Goal: Information Seeking & Learning: Compare options

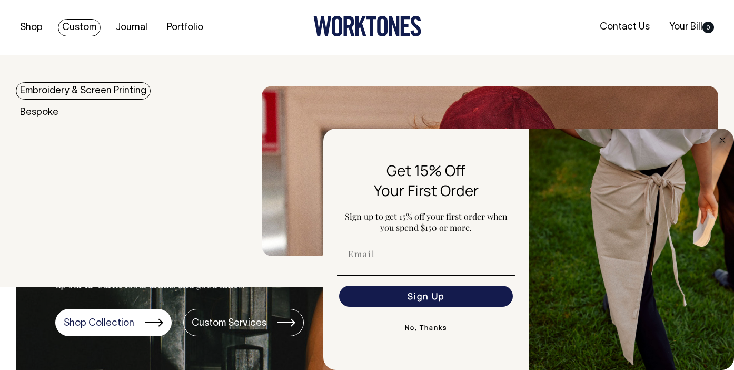
click at [80, 26] on link "Custom" at bounding box center [79, 27] width 43 height 17
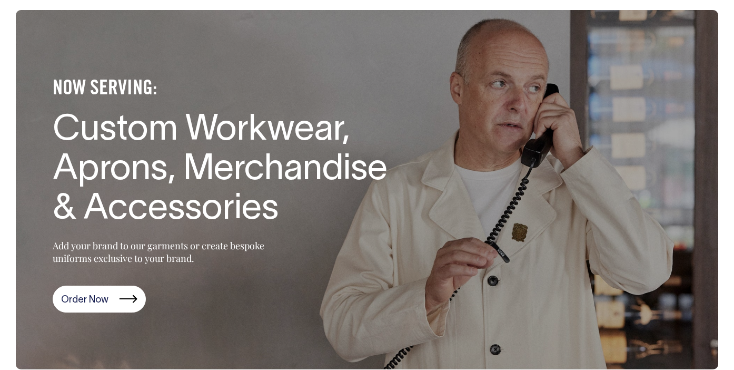
scroll to position [45, 0]
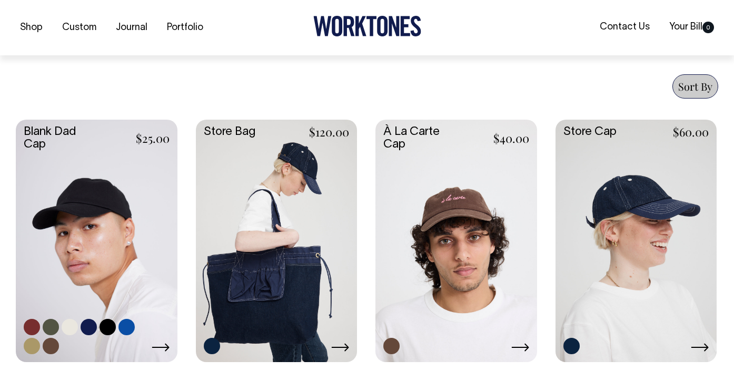
scroll to position [390, 0]
click at [110, 210] on link at bounding box center [97, 239] width 162 height 240
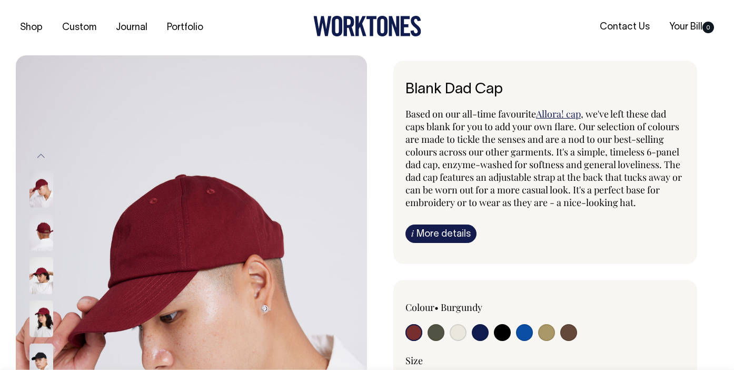
click at [475, 330] on input "radio" at bounding box center [480, 332] width 17 height 17
radio input "true"
select select "Dark Navy"
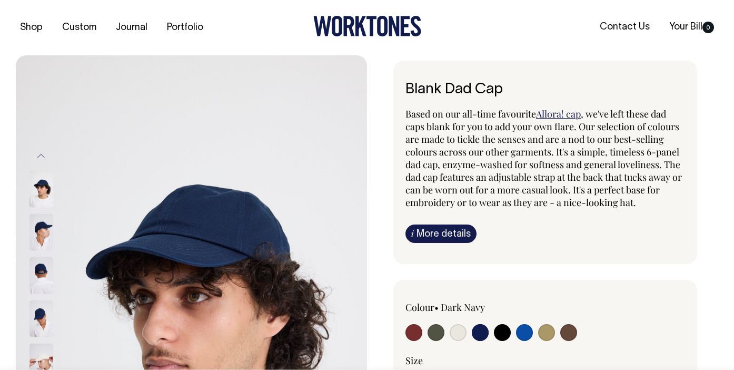
click at [450, 339] on label at bounding box center [458, 333] width 17 height 19
click at [450, 339] on input "radio" at bounding box center [458, 332] width 17 height 17
radio input "true"
select select "Natural"
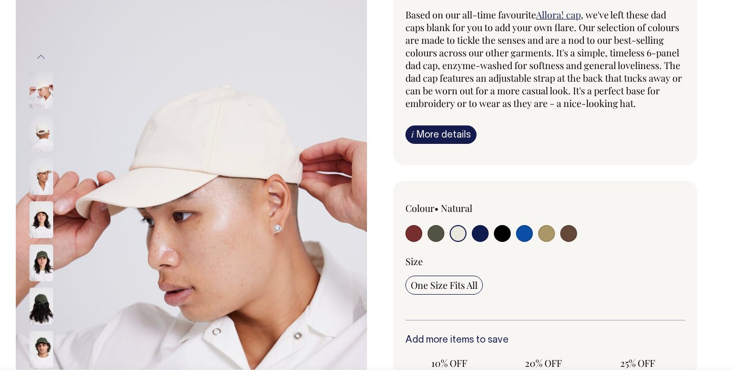
scroll to position [100, 0]
click at [545, 234] on input "radio" at bounding box center [546, 232] width 17 height 17
radio input "true"
select select "Washed Khaki"
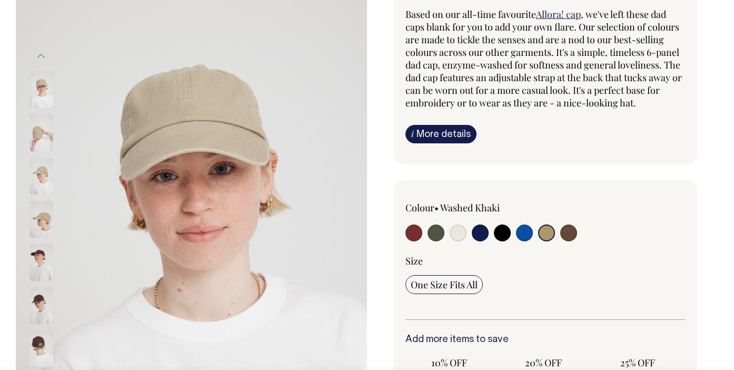
click at [479, 230] on input "radio" at bounding box center [480, 232] width 17 height 17
radio input "true"
select select "Dark Navy"
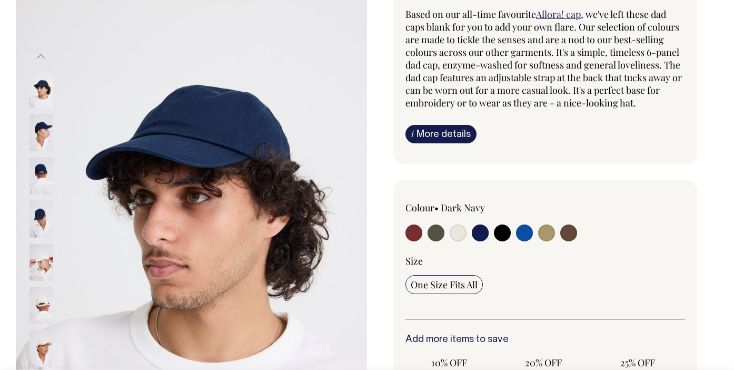
click at [502, 228] on input "radio" at bounding box center [502, 232] width 17 height 17
radio input "true"
select select "Black"
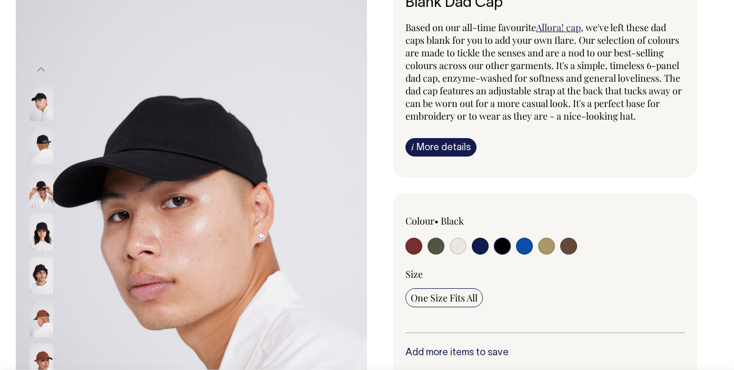
scroll to position [86, 0]
click at [567, 250] on input "radio" at bounding box center [568, 245] width 17 height 17
radio input "true"
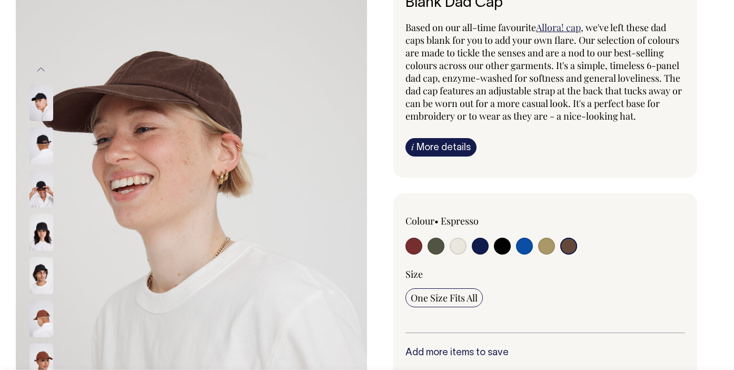
radio input "true"
select select "Espresso"
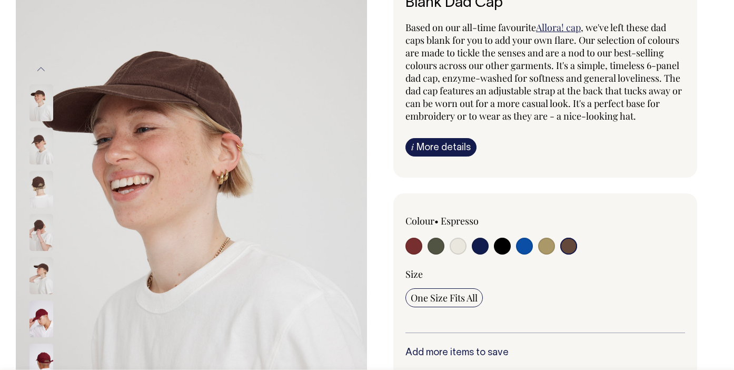
click at [521, 250] on input "radio" at bounding box center [524, 245] width 17 height 17
radio input "true"
select select "Worker Blue"
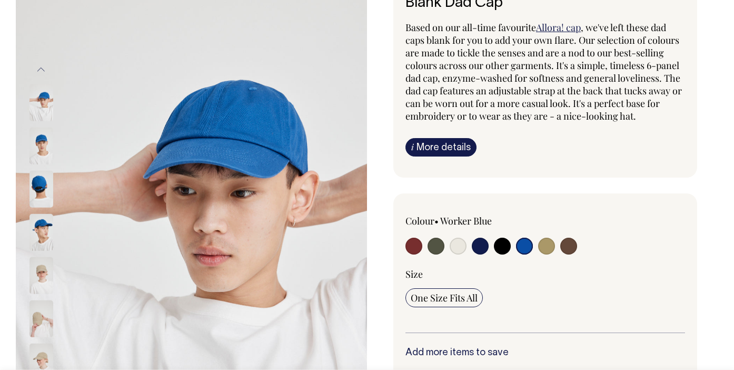
click at [484, 245] on input "radio" at bounding box center [480, 245] width 17 height 17
radio input "true"
select select "Dark Navy"
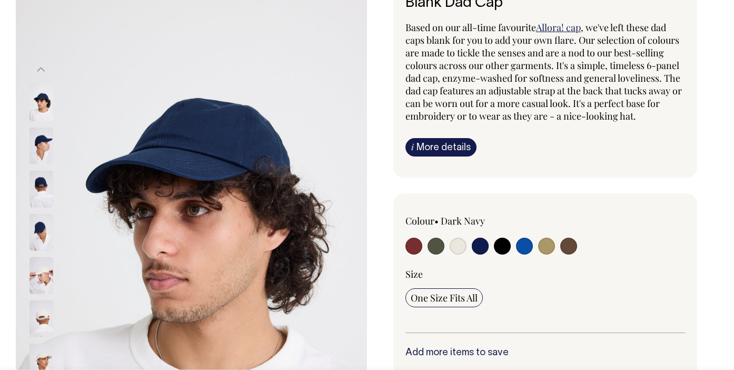
click at [463, 252] on label at bounding box center [458, 246] width 17 height 19
click at [463, 252] on input "radio" at bounding box center [458, 245] width 17 height 17
radio input "true"
select select "Natural"
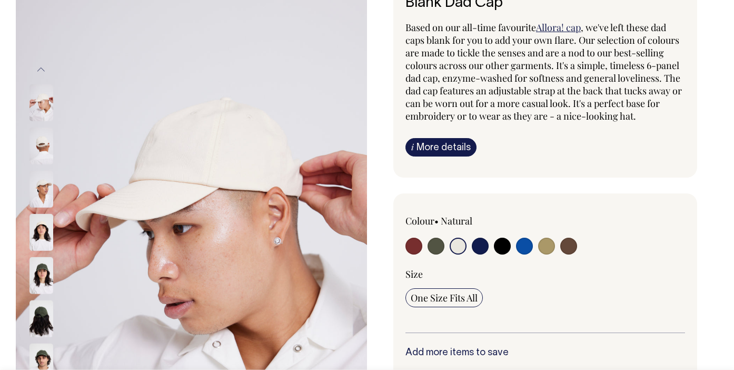
click at [433, 250] on input "radio" at bounding box center [436, 245] width 17 height 17
radio input "true"
select select "Olive"
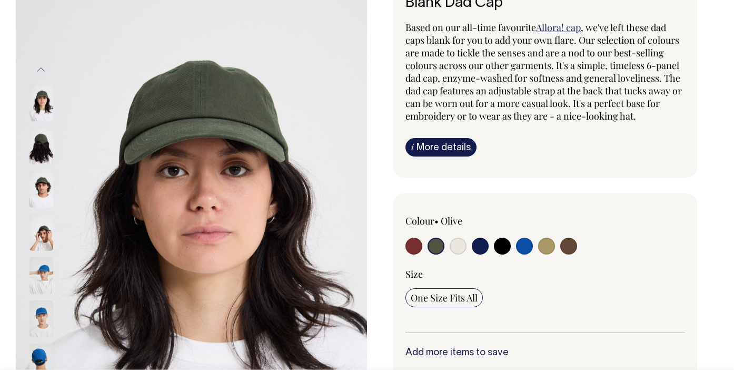
click at [408, 241] on input "radio" at bounding box center [413, 245] width 17 height 17
radio input "true"
select select "Burgundy"
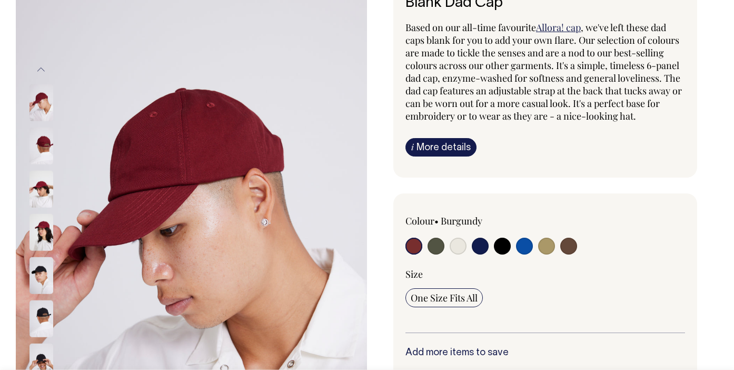
click at [496, 249] on input "radio" at bounding box center [502, 245] width 17 height 17
radio input "true"
select select "Black"
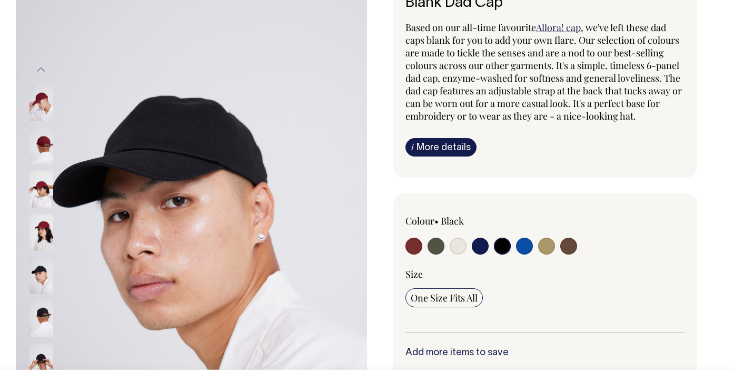
click at [484, 249] on input "radio" at bounding box center [480, 245] width 17 height 17
radio input "true"
select select "Dark Navy"
click at [459, 250] on input "radio" at bounding box center [458, 245] width 17 height 17
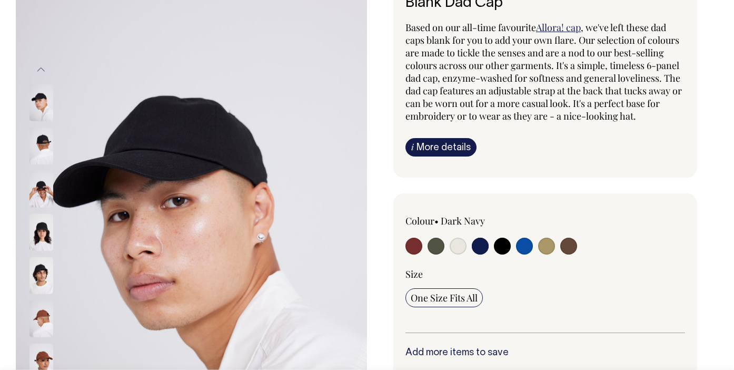
radio input "true"
select select "Natural"
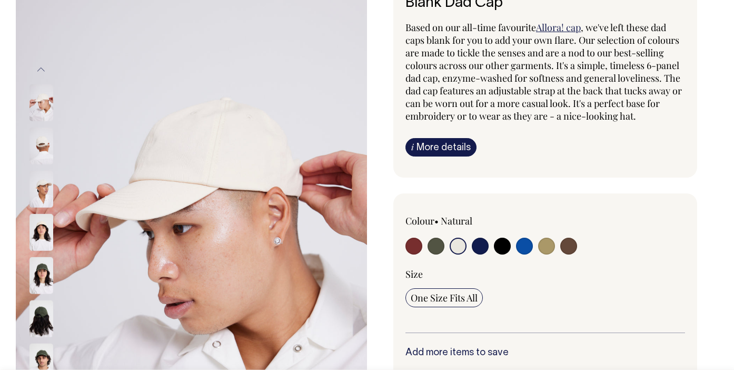
click at [544, 248] on input "radio" at bounding box center [546, 245] width 17 height 17
radio input "true"
select select "Washed Khaki"
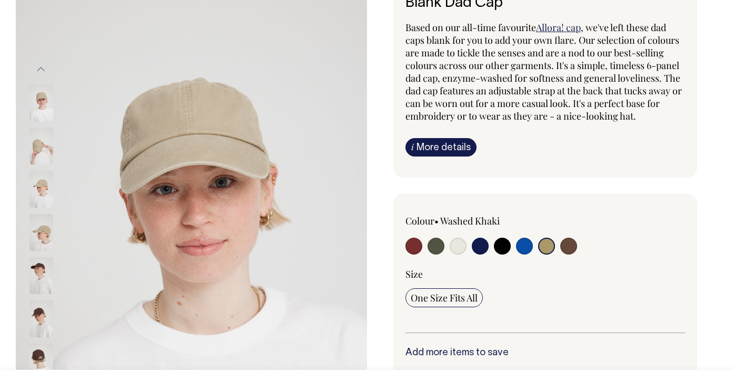
click at [516, 247] on input "radio" at bounding box center [524, 245] width 17 height 17
radio input "true"
select select "Worker Blue"
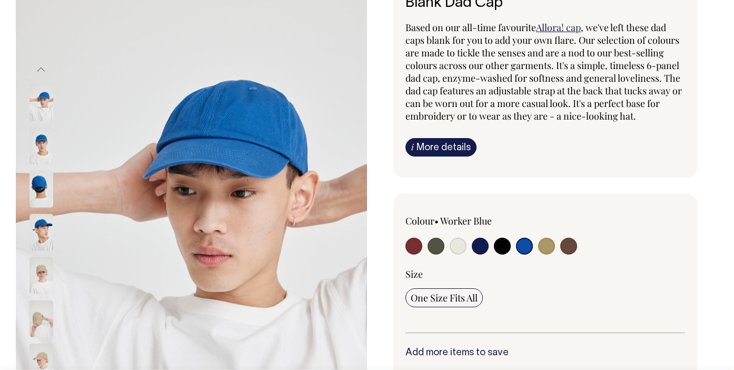
click at [408, 246] on input "radio" at bounding box center [413, 245] width 17 height 17
radio input "true"
select select "Burgundy"
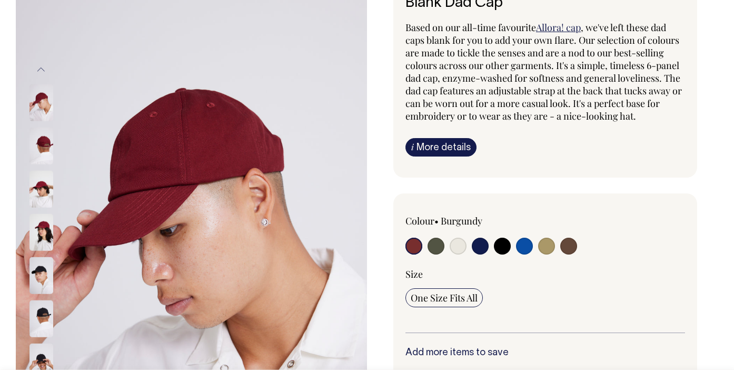
click at [505, 248] on input "radio" at bounding box center [502, 245] width 17 height 17
radio input "true"
select select "Black"
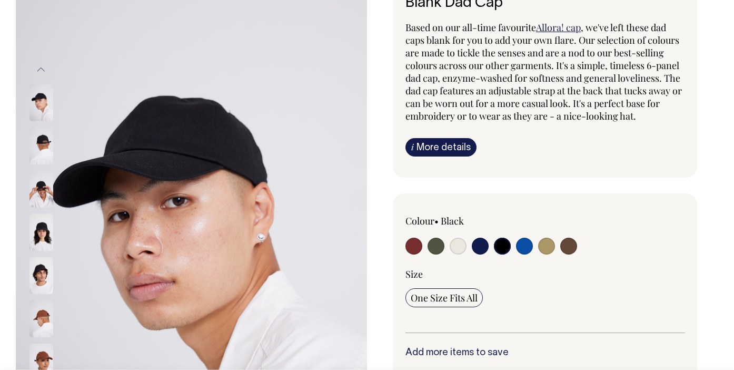
click at [568, 244] on input "radio" at bounding box center [568, 245] width 17 height 17
radio input "true"
select select "Espresso"
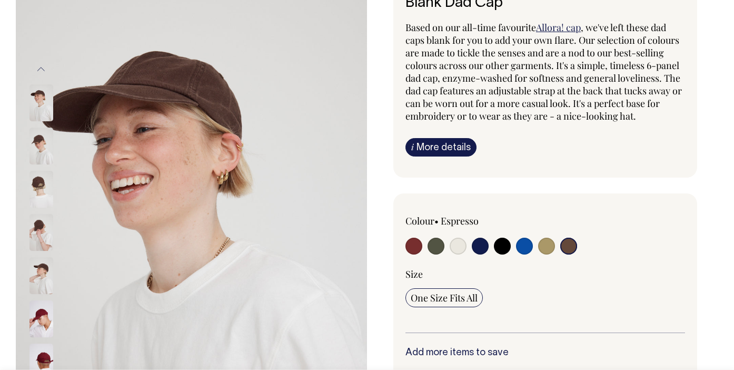
click at [549, 249] on input "radio" at bounding box center [546, 245] width 17 height 17
radio input "true"
select select "Washed Khaki"
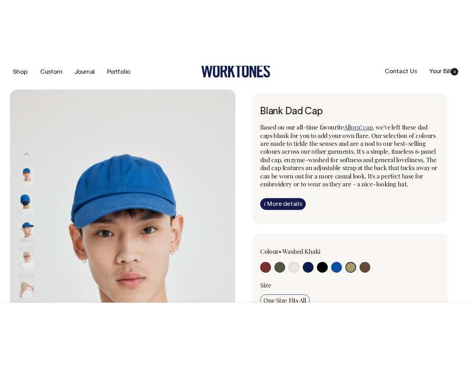
scroll to position [18, 0]
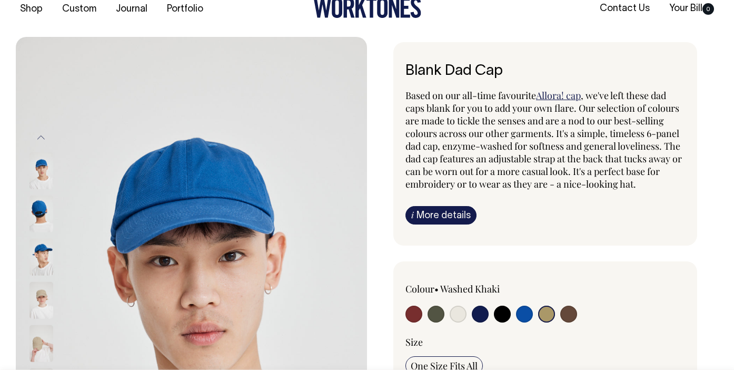
click at [482, 313] on input "radio" at bounding box center [480, 313] width 17 height 17
radio input "true"
select select "Dark Navy"
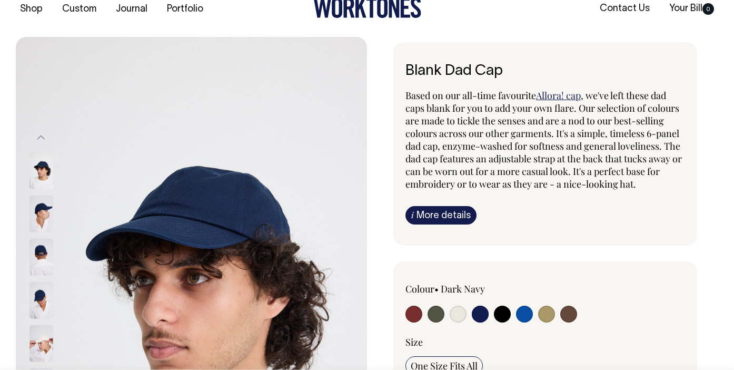
click at [433, 314] on input "radio" at bounding box center [436, 313] width 17 height 17
radio input "true"
select select "Olive"
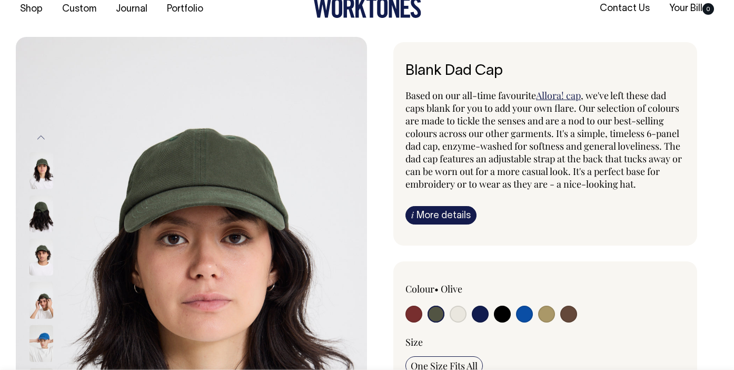
click at [414, 311] on input "radio" at bounding box center [413, 313] width 17 height 17
radio input "true"
select select "Burgundy"
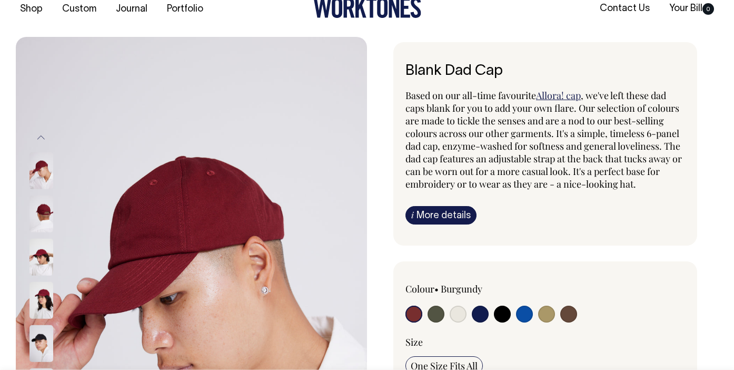
click at [437, 312] on input "radio" at bounding box center [436, 313] width 17 height 17
radio input "true"
select select "Olive"
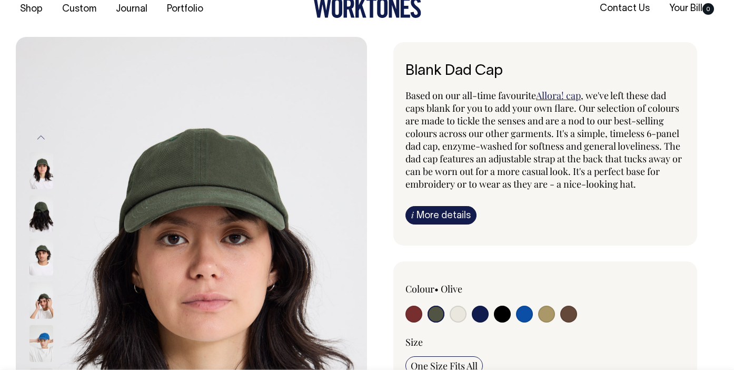
click at [501, 315] on input "radio" at bounding box center [502, 313] width 17 height 17
radio input "true"
select select "Black"
